Goal: Transaction & Acquisition: Obtain resource

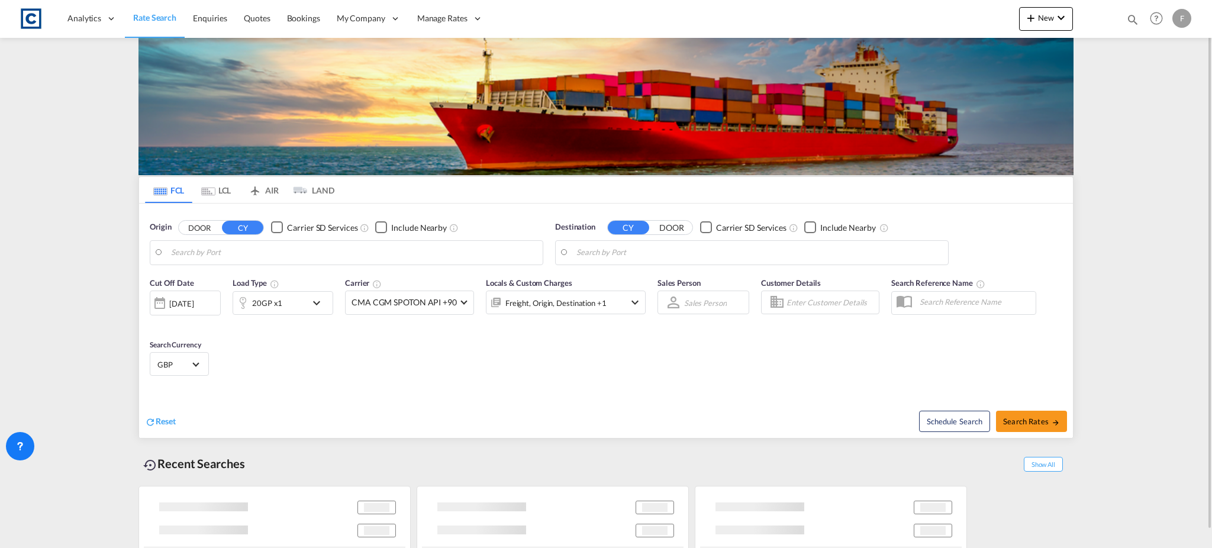
type input "GB-M22, [GEOGRAPHIC_DATA]"
type input "[GEOGRAPHIC_DATA], [GEOGRAPHIC_DATA]"
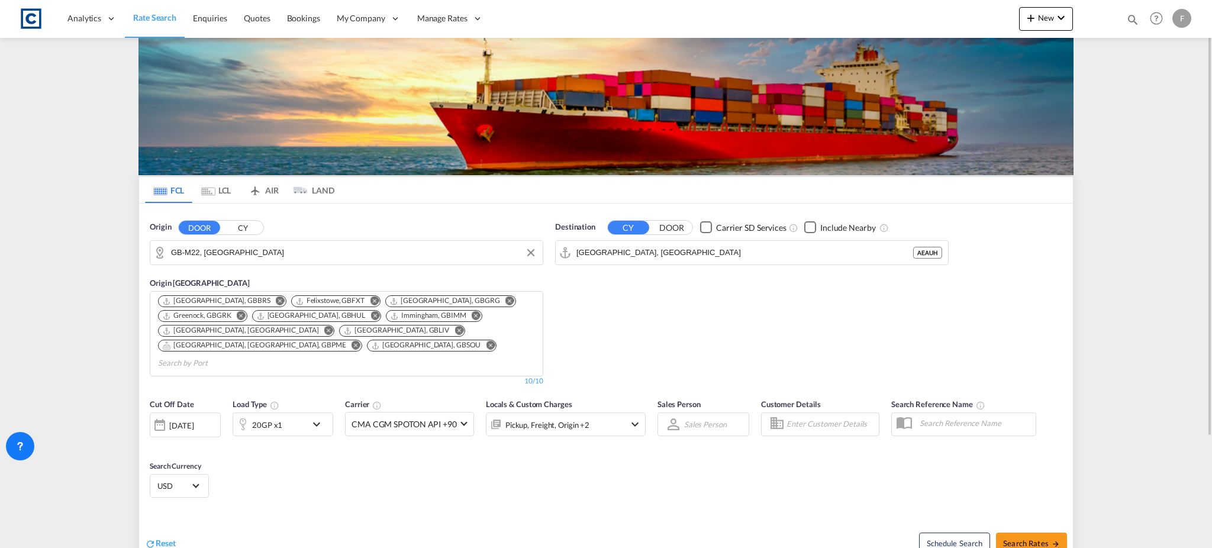
click at [214, 251] on input "GB-M22, [GEOGRAPHIC_DATA]" at bounding box center [354, 253] width 366 height 18
click at [232, 271] on div "Origin CY Bristol, GBBRS Felixstowe, GBFXT Grangemouth, GBGRG Greenock, GBGRK H…" at bounding box center [346, 325] width 393 height 121
click at [225, 251] on input "GB-M22, Manchester" at bounding box center [354, 253] width 366 height 18
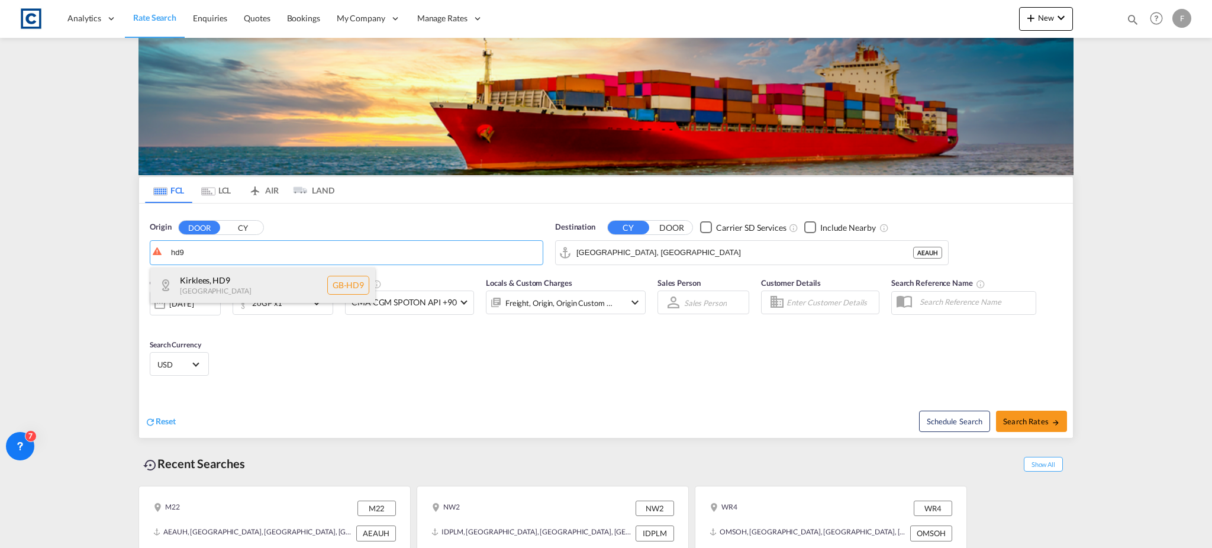
click at [233, 279] on div "Kirklees , HD9 United Kingdom GB-HD9" at bounding box center [262, 284] width 225 height 35
type input "GB-HD9, Kirklees"
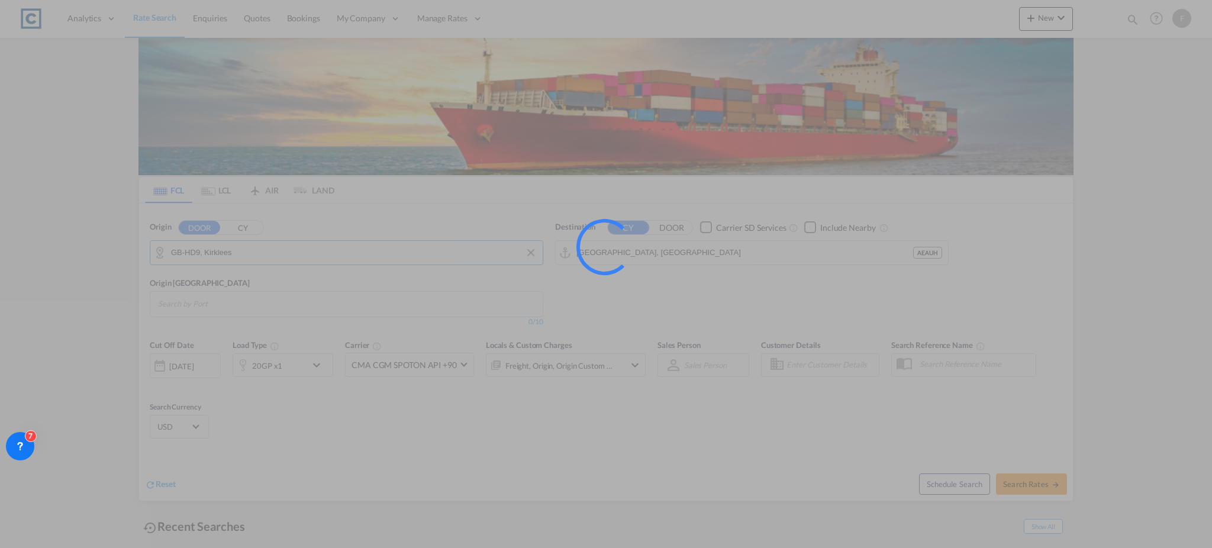
click at [618, 253] on input "Abu Dhabi, AEAUH" at bounding box center [744, 253] width 337 height 18
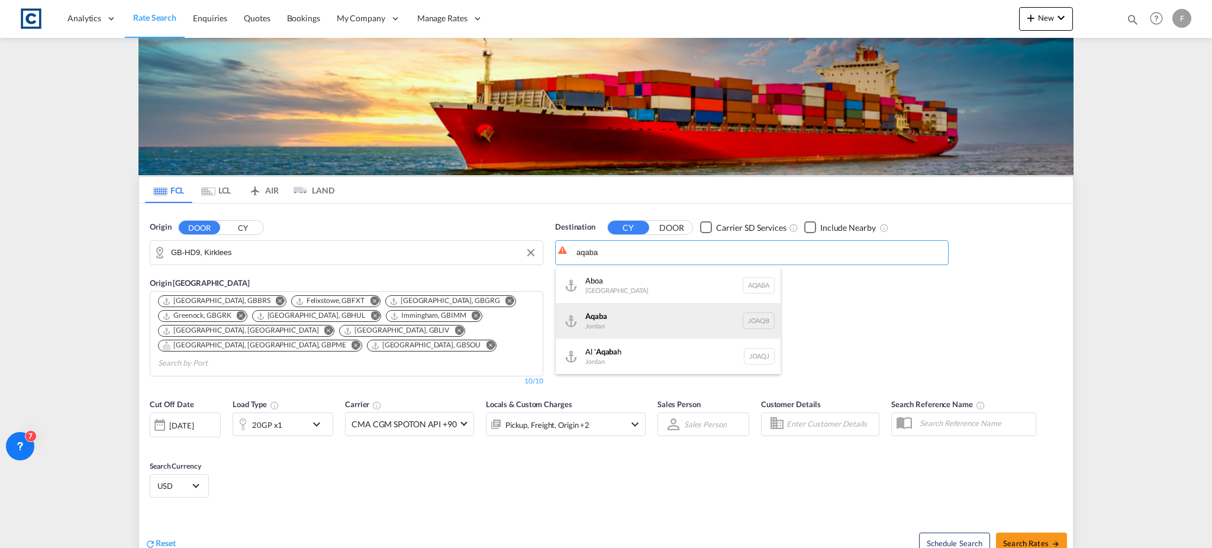
click at [647, 312] on div "Aqaba Jordan JOAQB" at bounding box center [668, 320] width 225 height 35
type input "Aqaba, JOAQB"
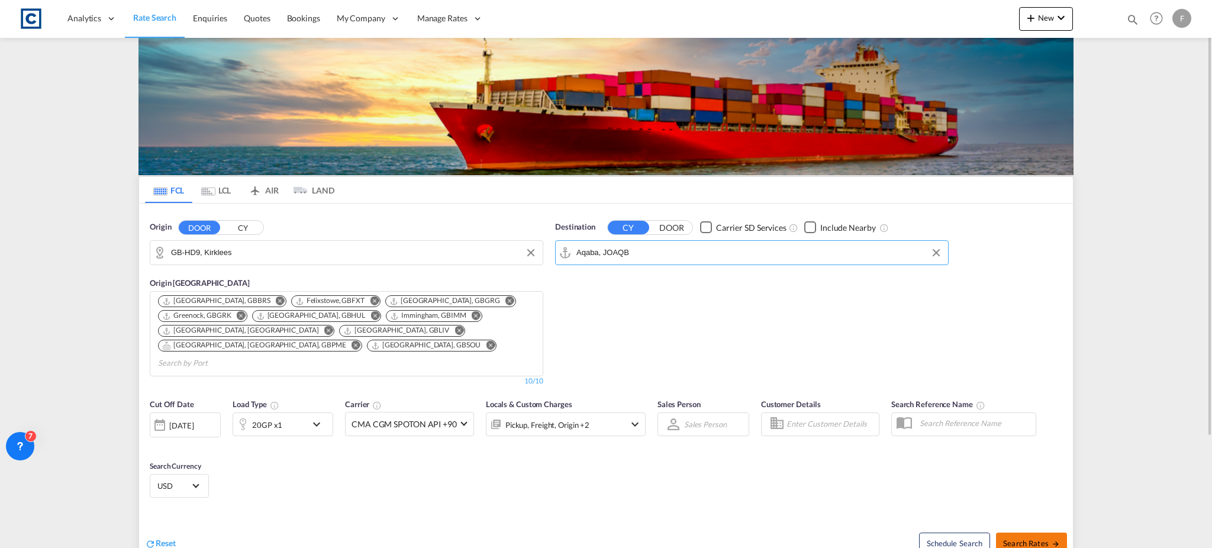
click at [1048, 538] on span "Search Rates" at bounding box center [1031, 542] width 57 height 9
type input "HD9 to JOAQB / 17 Sep 2025"
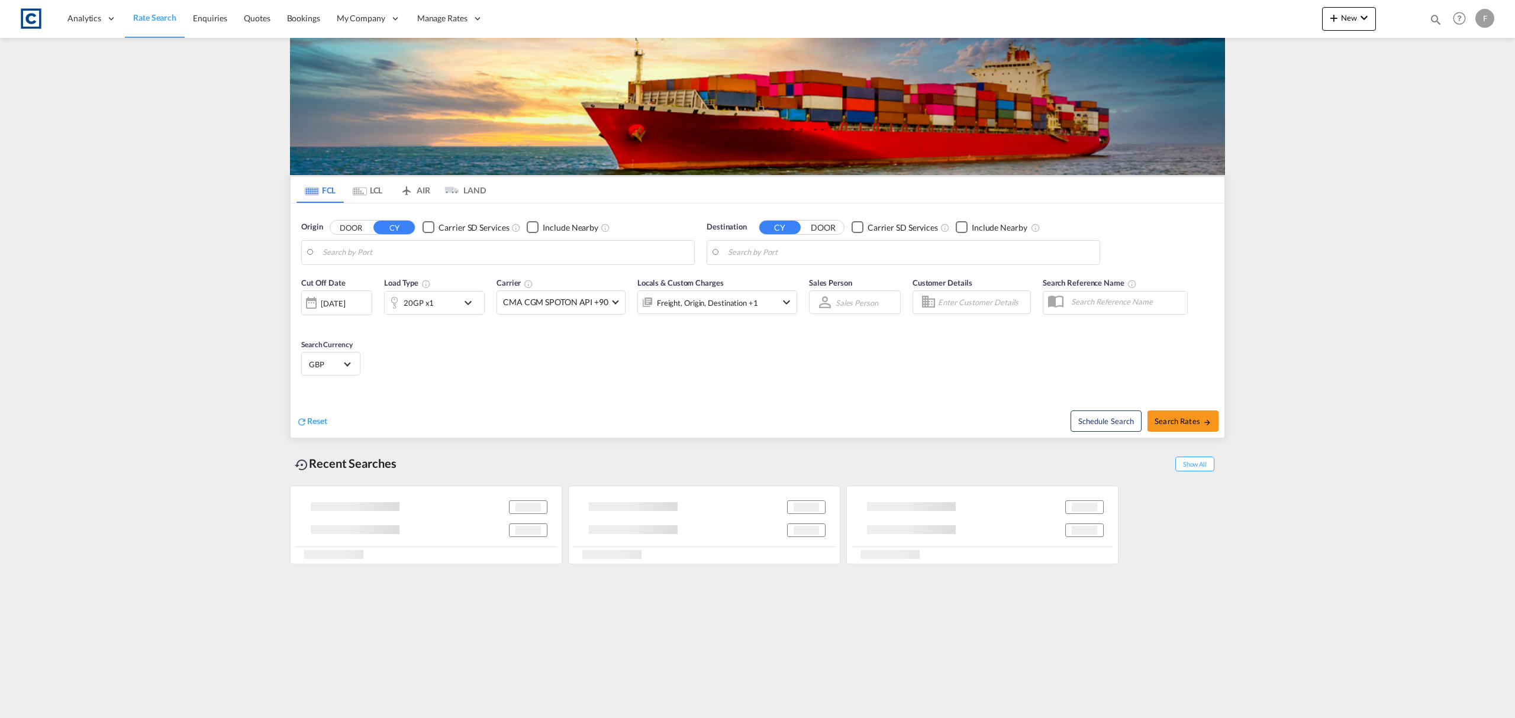
type input "GB-HD9, Kirklees"
type input "Aqaba, JOAQB"
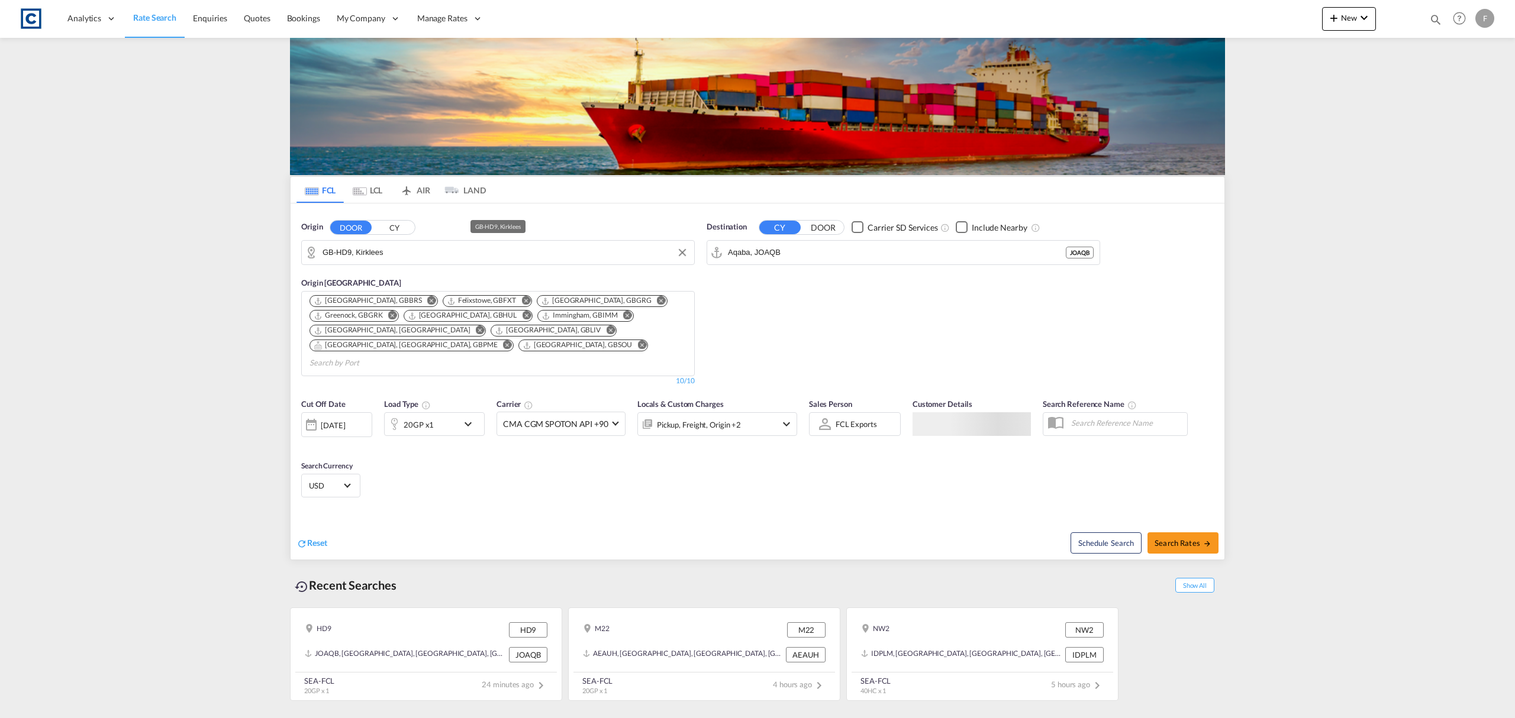
click at [364, 256] on input "GB-HD9, Kirklees" at bounding box center [505, 253] width 366 height 18
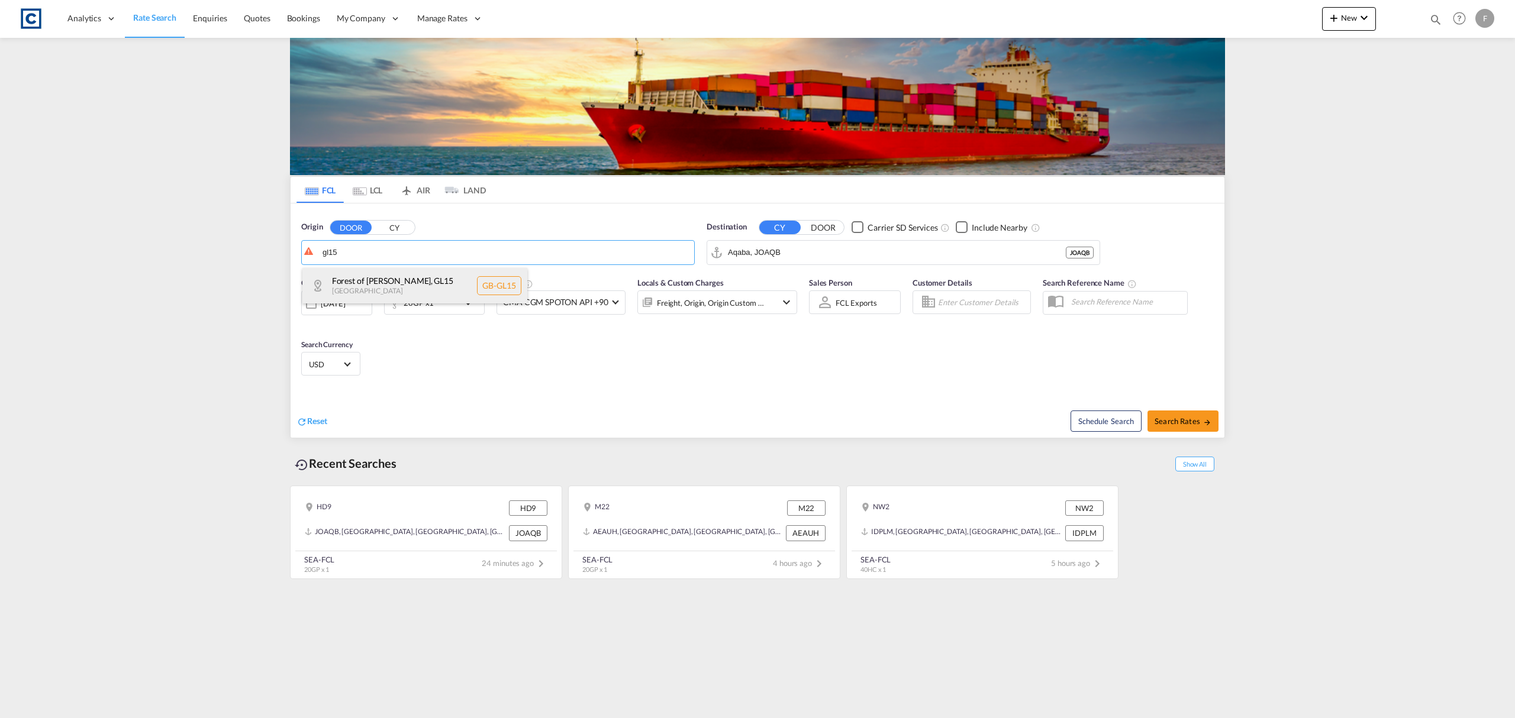
click at [360, 282] on div "[GEOGRAPHIC_DATA][PERSON_NAME] , GL15 [GEOGRAPHIC_DATA] [GEOGRAPHIC_DATA]-GL15" at bounding box center [414, 285] width 225 height 35
type input "GB-GL15, [GEOGRAPHIC_DATA][PERSON_NAME]"
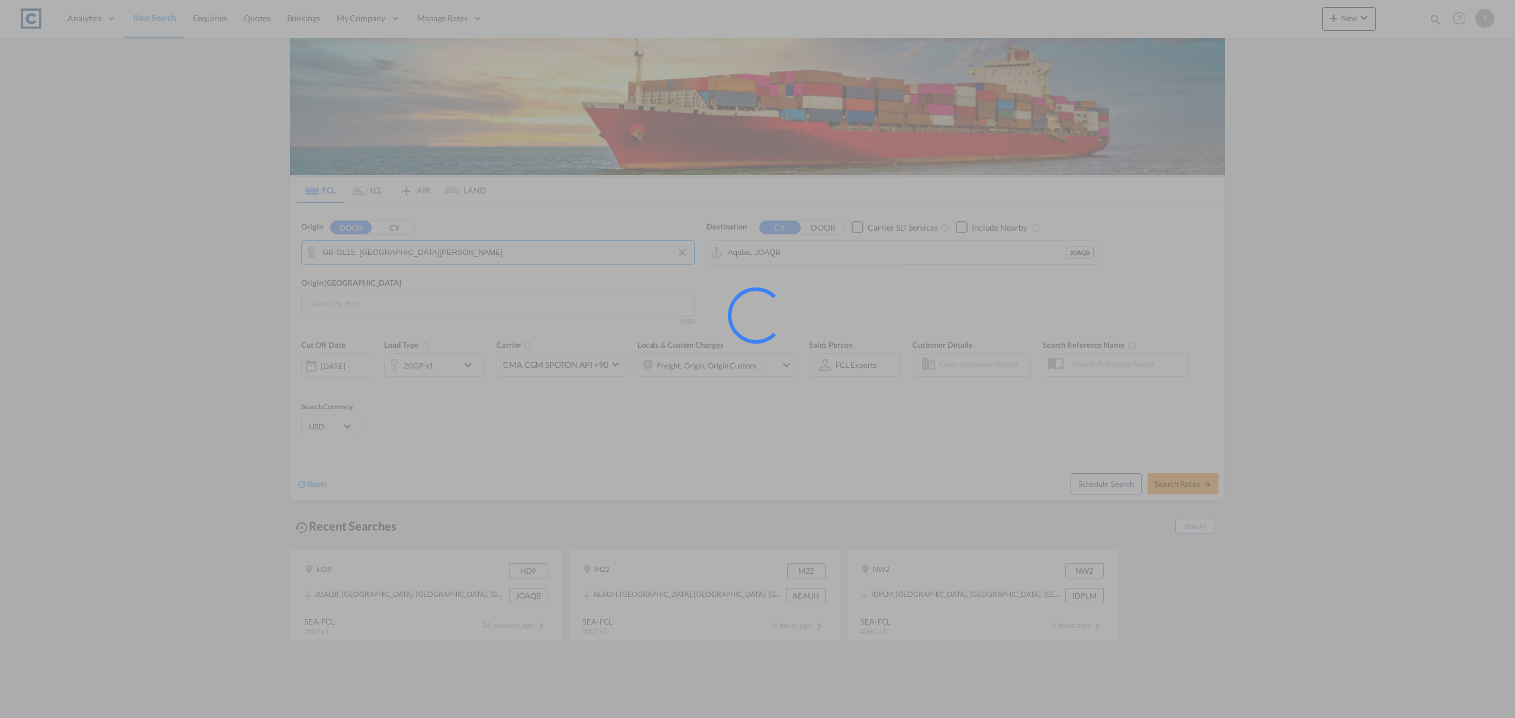
click at [824, 264] on div at bounding box center [757, 359] width 1515 height 718
click at [813, 253] on div at bounding box center [757, 359] width 1515 height 718
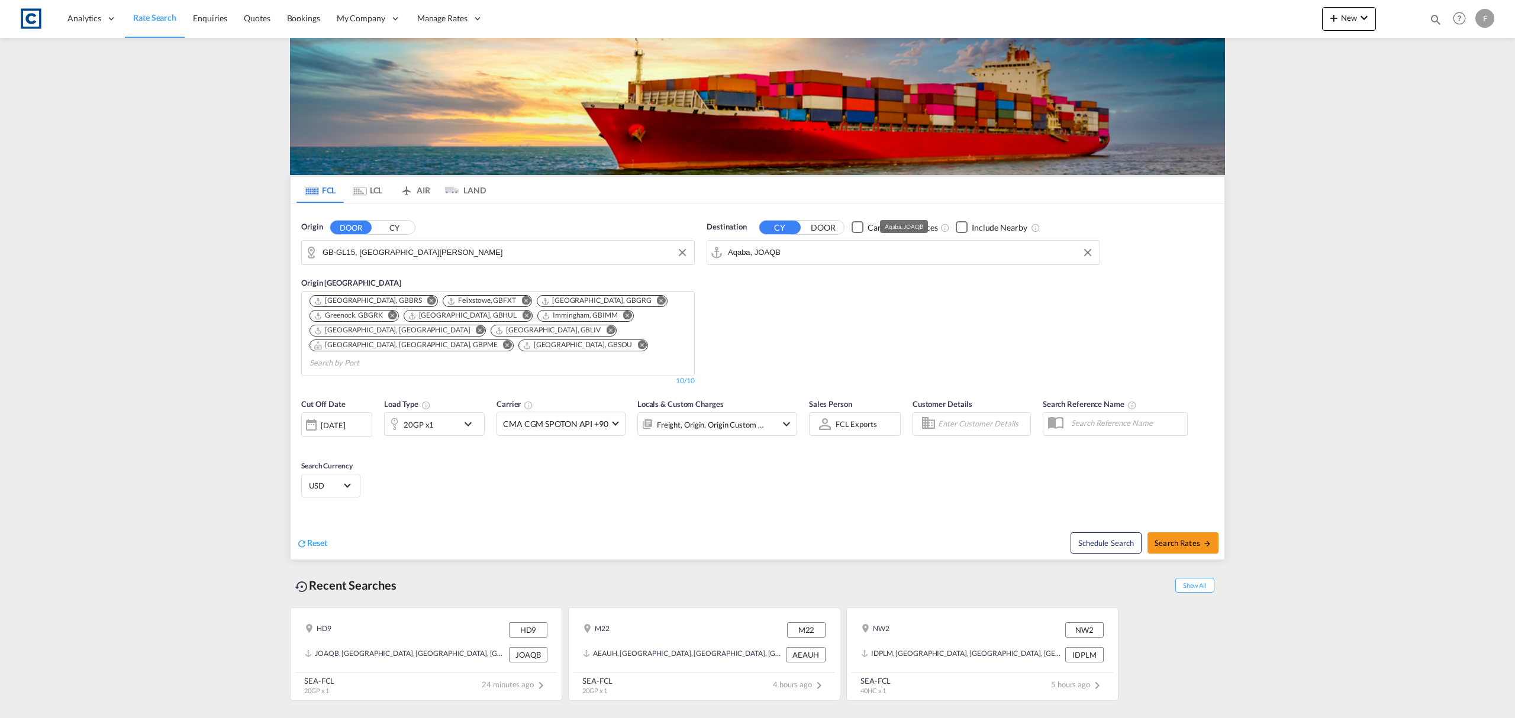
click at [746, 253] on input "Aqaba, JOAQB" at bounding box center [911, 253] width 366 height 18
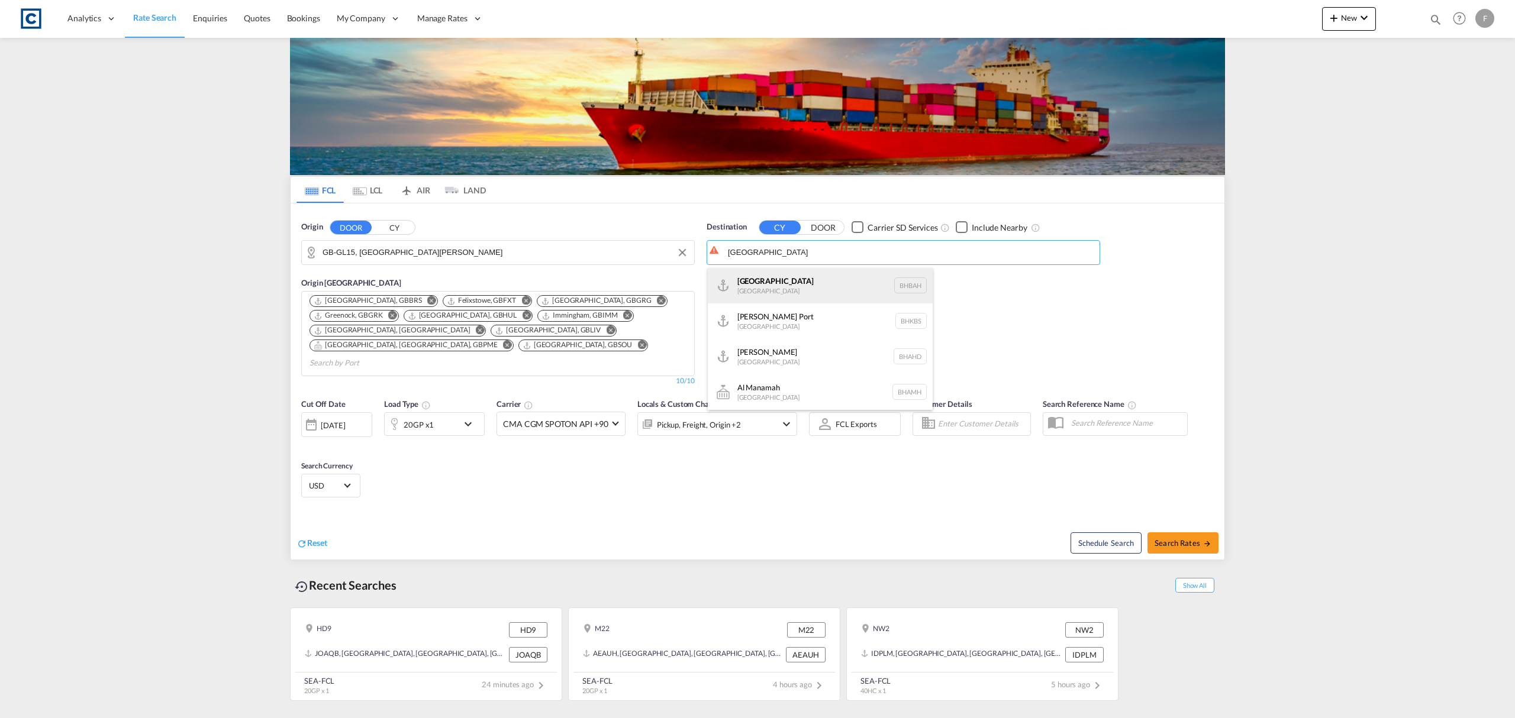
click at [789, 280] on div "Bahrain [GEOGRAPHIC_DATA] [GEOGRAPHIC_DATA]" at bounding box center [820, 285] width 225 height 35
type input "[GEOGRAPHIC_DATA], BHBAH"
click at [453, 412] on div "20GP x1" at bounding box center [421, 424] width 73 height 24
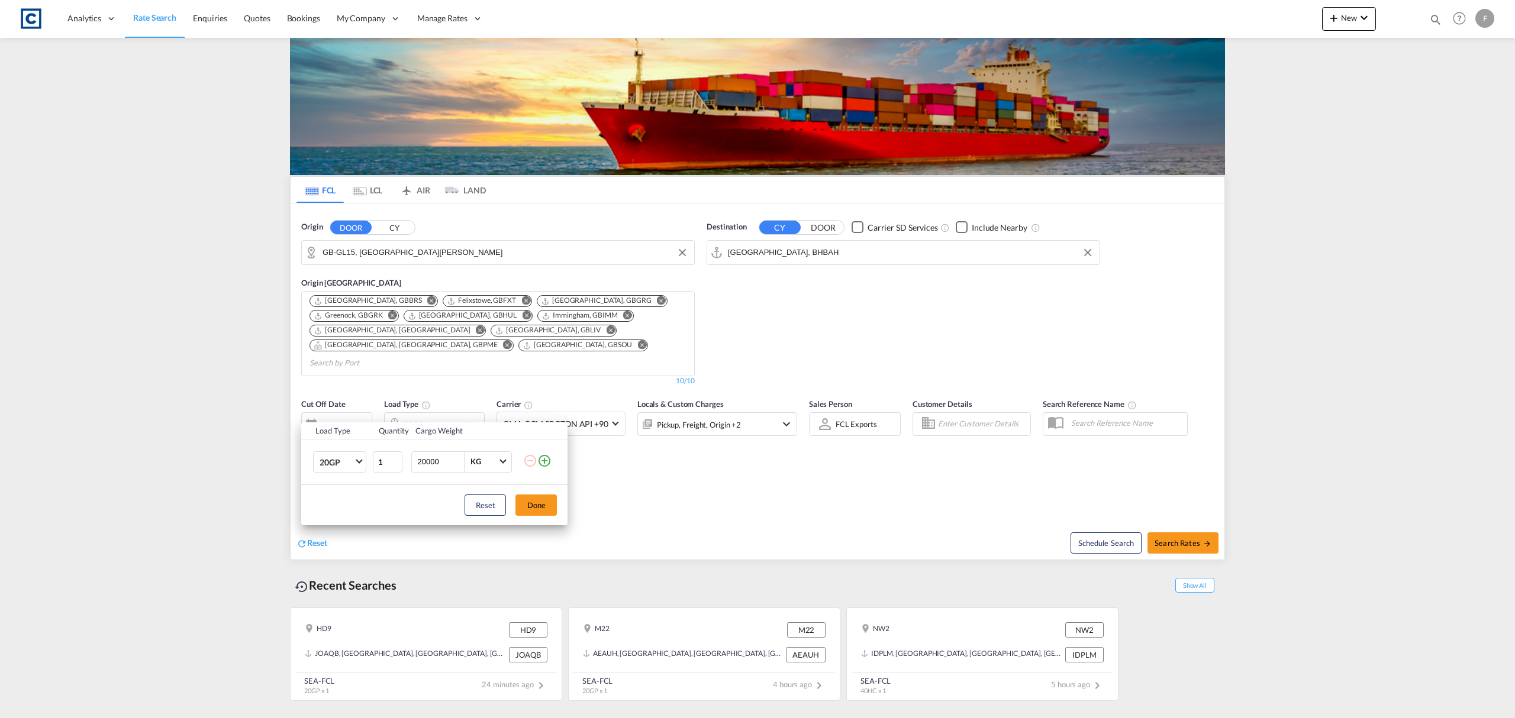
click at [550, 462] on md-icon "icon-plus-circle-outline" at bounding box center [544, 461] width 14 height 14
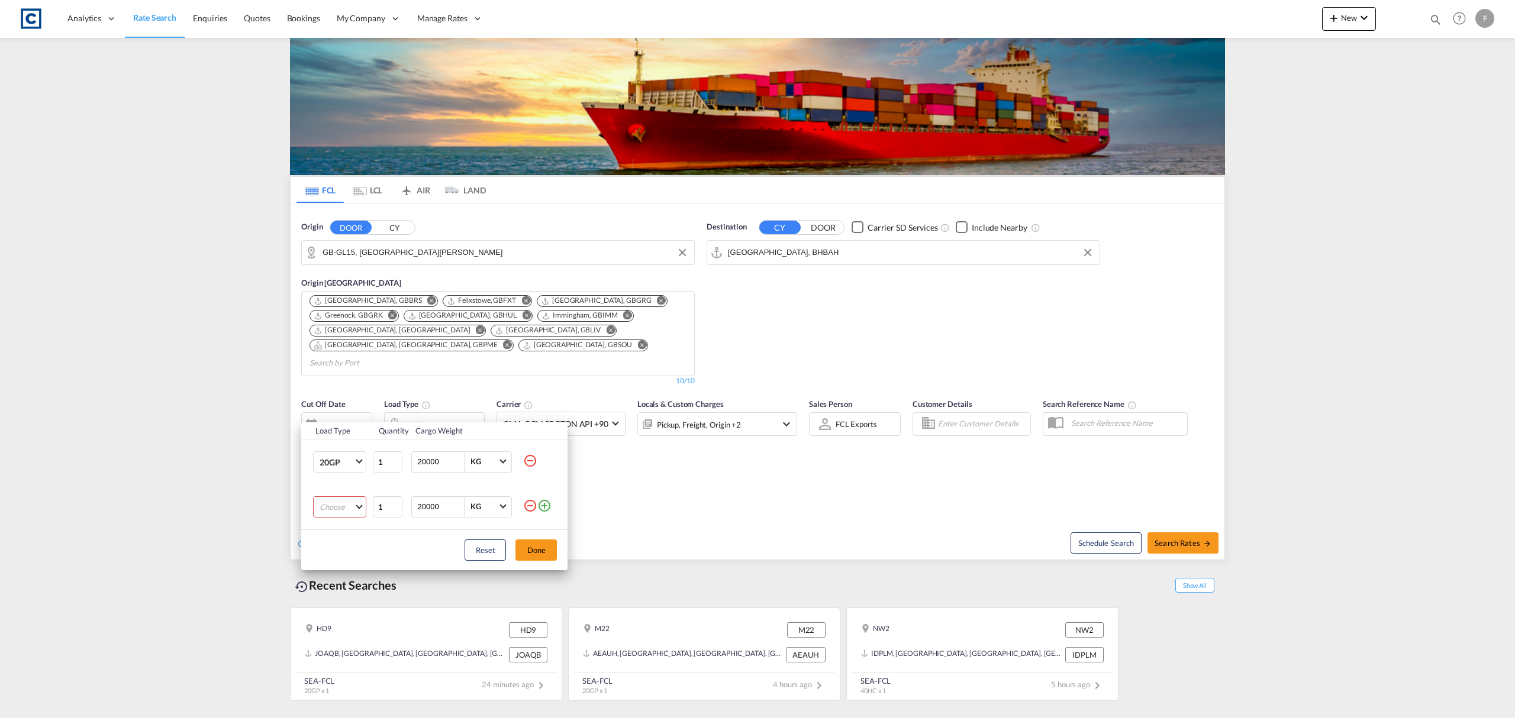
click at [348, 499] on md-select "Choose 20GP 40GP 40HC 45HC 20RE 40RE 40HR 20OT 40OT 20FR 40FR 40NR 20NR 45S 20T…" at bounding box center [339, 506] width 53 height 21
click at [344, 560] on md-option "40HC" at bounding box center [350, 564] width 80 height 28
click at [557, 550] on div "Reset Done" at bounding box center [434, 550] width 266 height 40
click at [551, 551] on button "Done" at bounding box center [535, 550] width 41 height 21
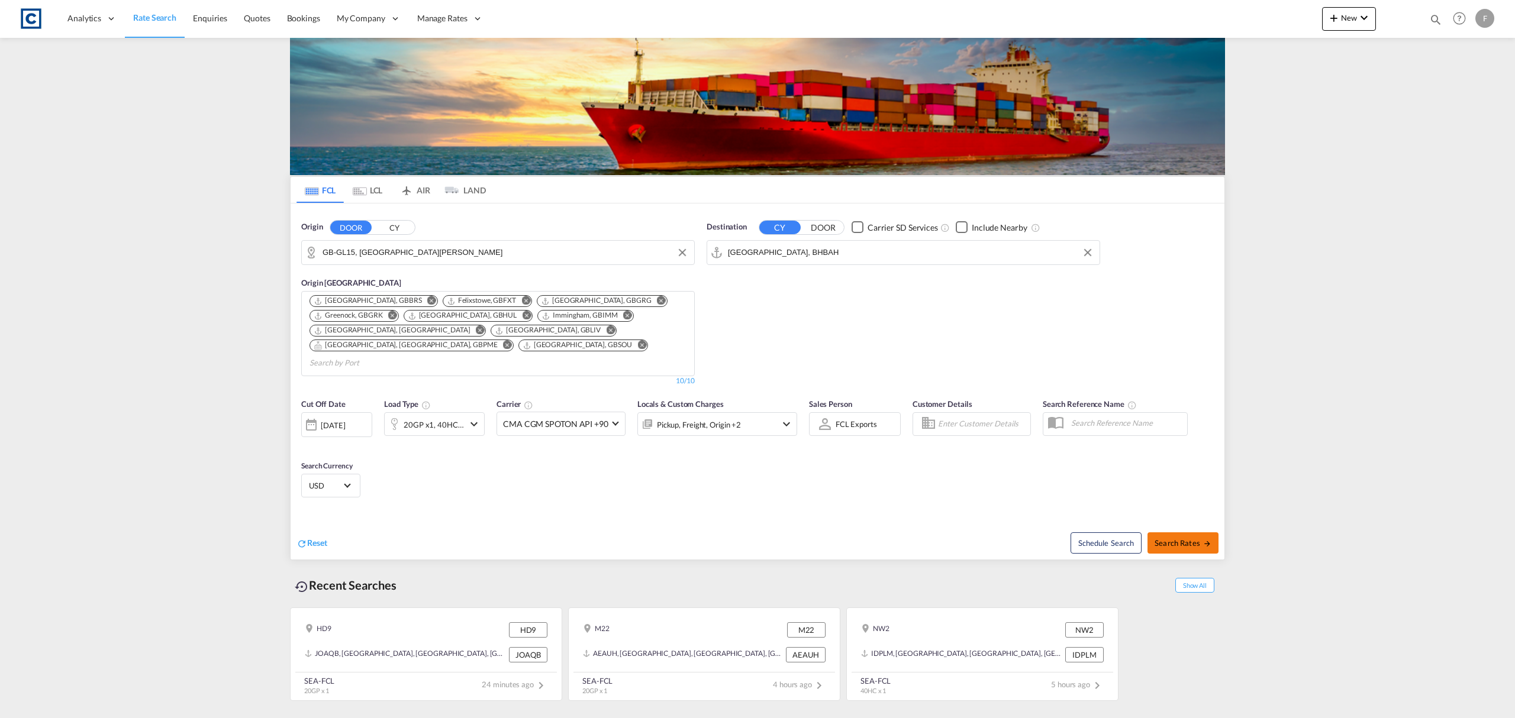
click at [1164, 538] on span "Search Rates" at bounding box center [1182, 542] width 57 height 9
type input "GL15 to BHBAH / [DATE]"
